Goal: Check status: Check status

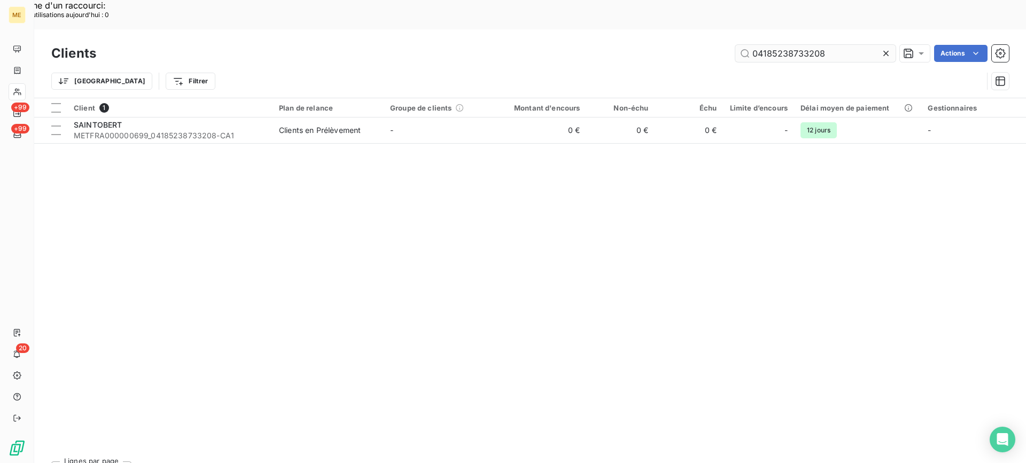
click at [778, 45] on input "04185238733208" at bounding box center [815, 53] width 160 height 17
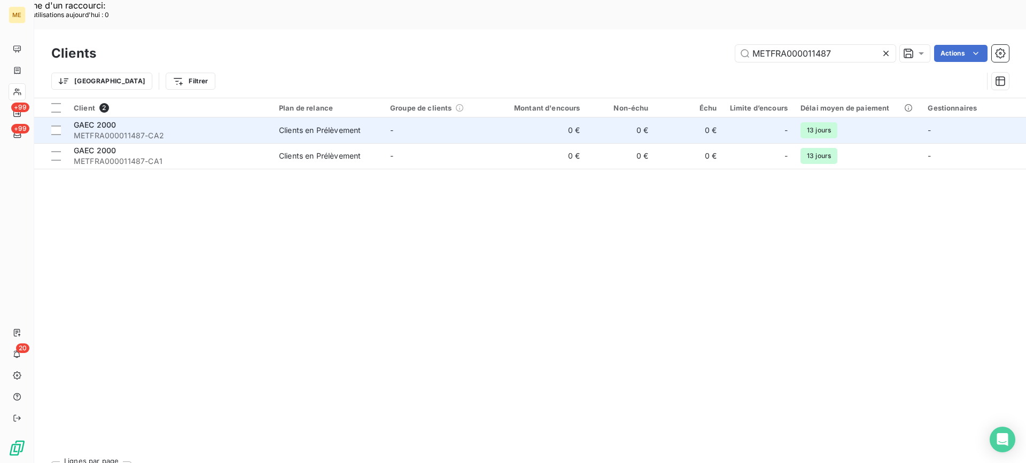
type input "METFRA000011487"
click at [161, 130] on span "METFRA000011487-CA2" at bounding box center [170, 135] width 192 height 11
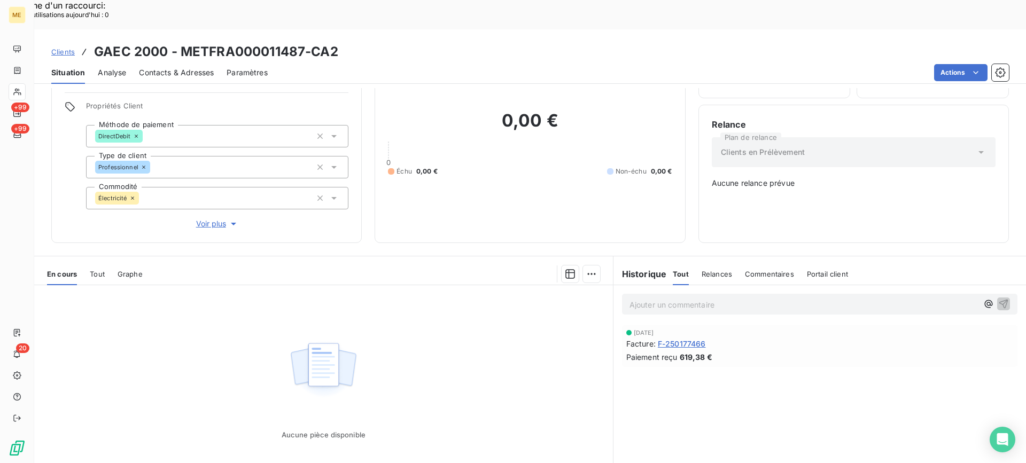
scroll to position [94, 0]
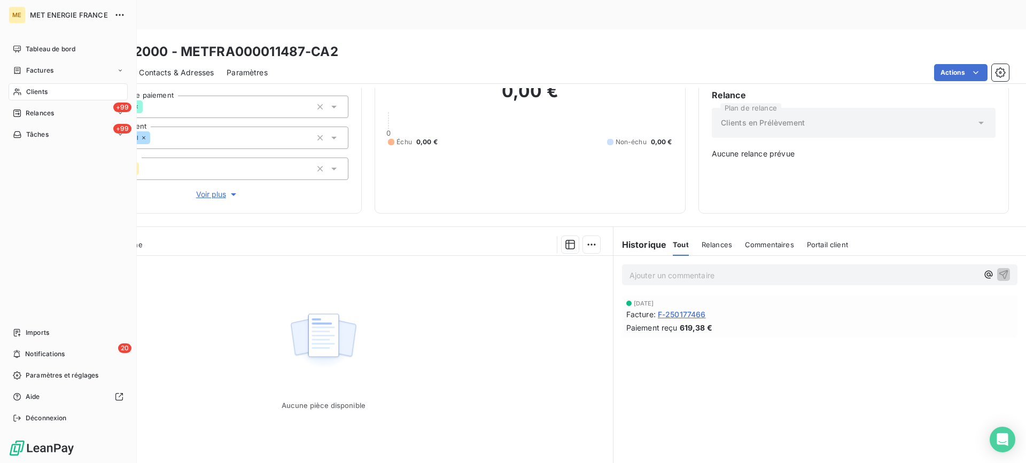
click at [45, 93] on span "Clients" at bounding box center [36, 92] width 21 height 10
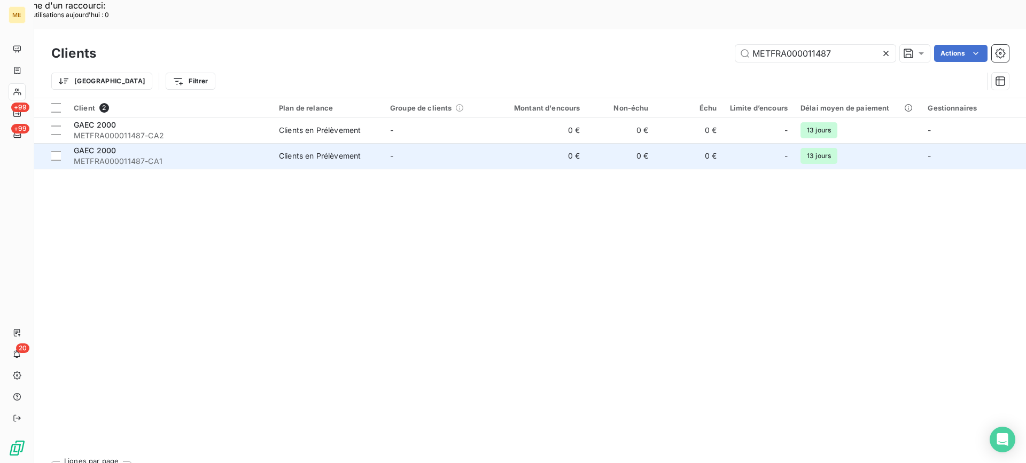
click at [195, 145] on div "GAEC 2000" at bounding box center [170, 150] width 192 height 11
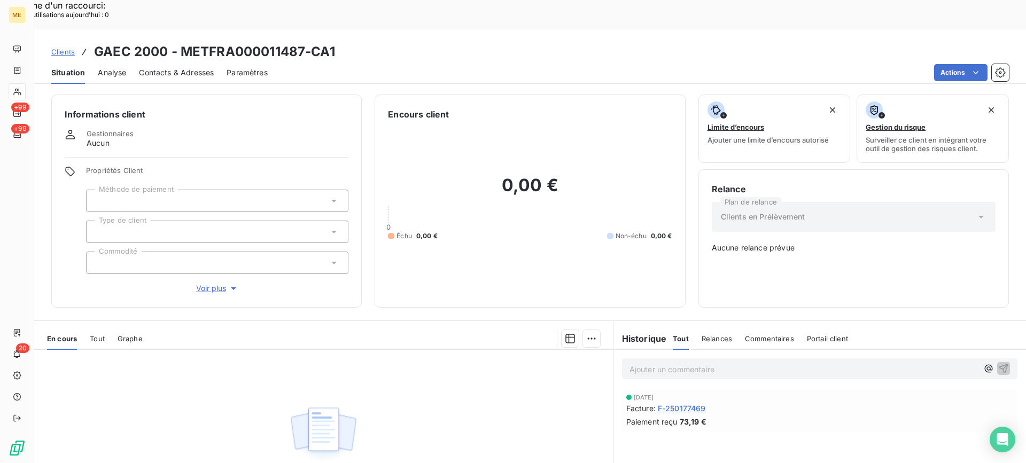
click at [103, 334] on span "Tout" at bounding box center [97, 338] width 15 height 9
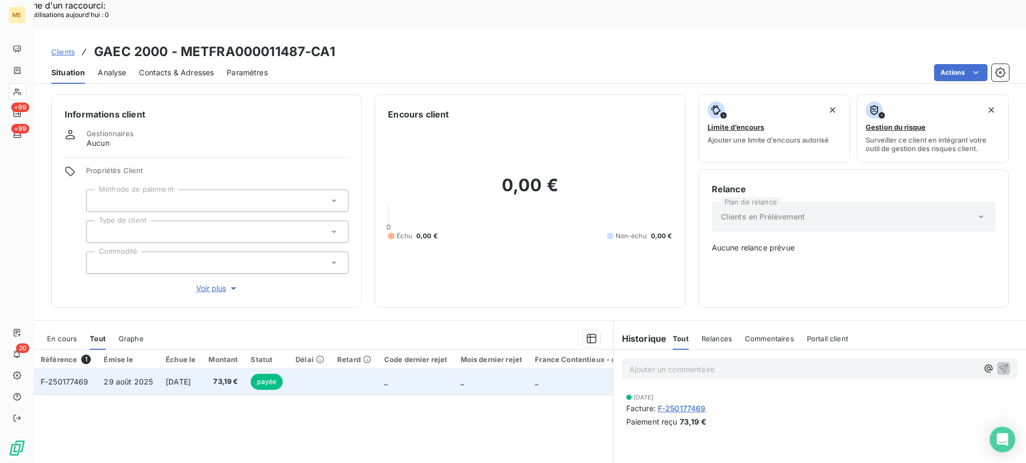
click at [224, 369] on td "73,19 €" at bounding box center [223, 382] width 42 height 26
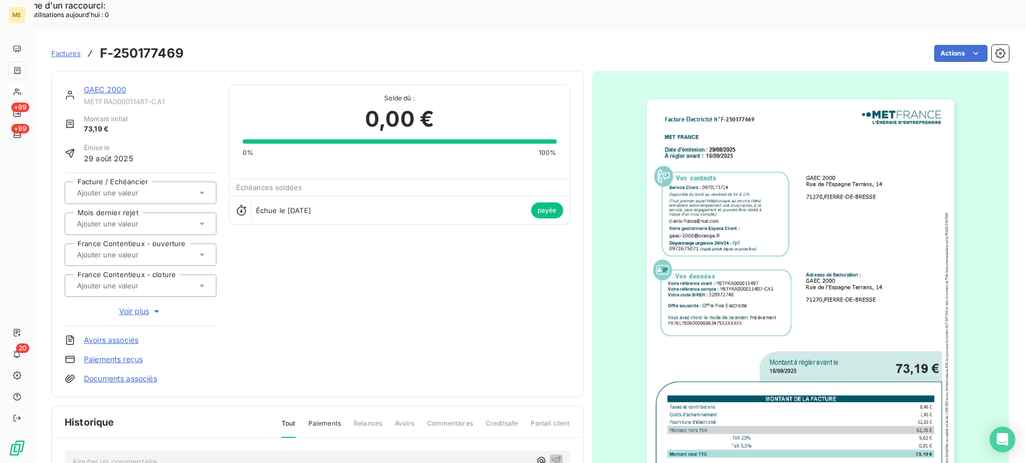
click at [698, 204] on img "button" at bounding box center [800, 316] width 308 height 435
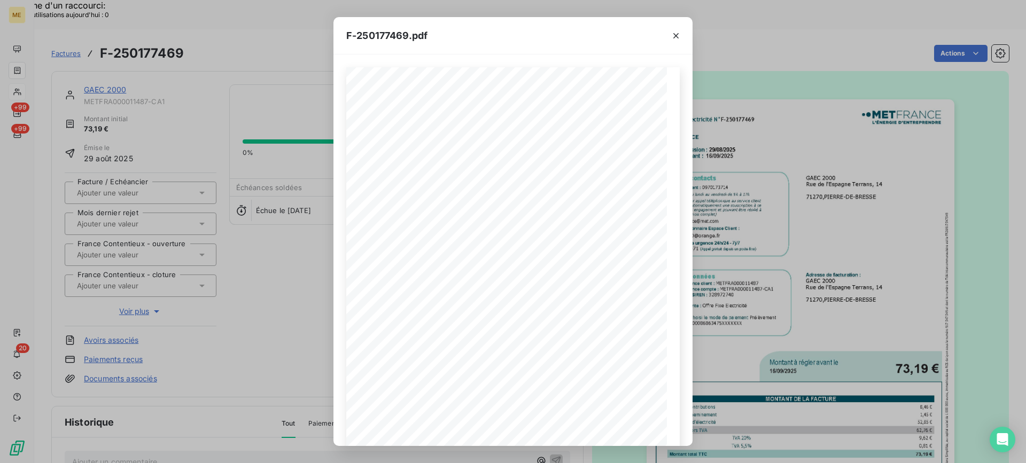
scroll to position [101, 0]
click at [559, 428] on div "1 sur 2" at bounding box center [513, 429] width 100 height 21
click at [555, 431] on icon "button" at bounding box center [552, 429] width 11 height 11
click at [680, 32] on icon "button" at bounding box center [675, 35] width 11 height 11
click at [676, 35] on icon "button" at bounding box center [675, 35] width 5 height 5
